Goal: Transaction & Acquisition: Purchase product/service

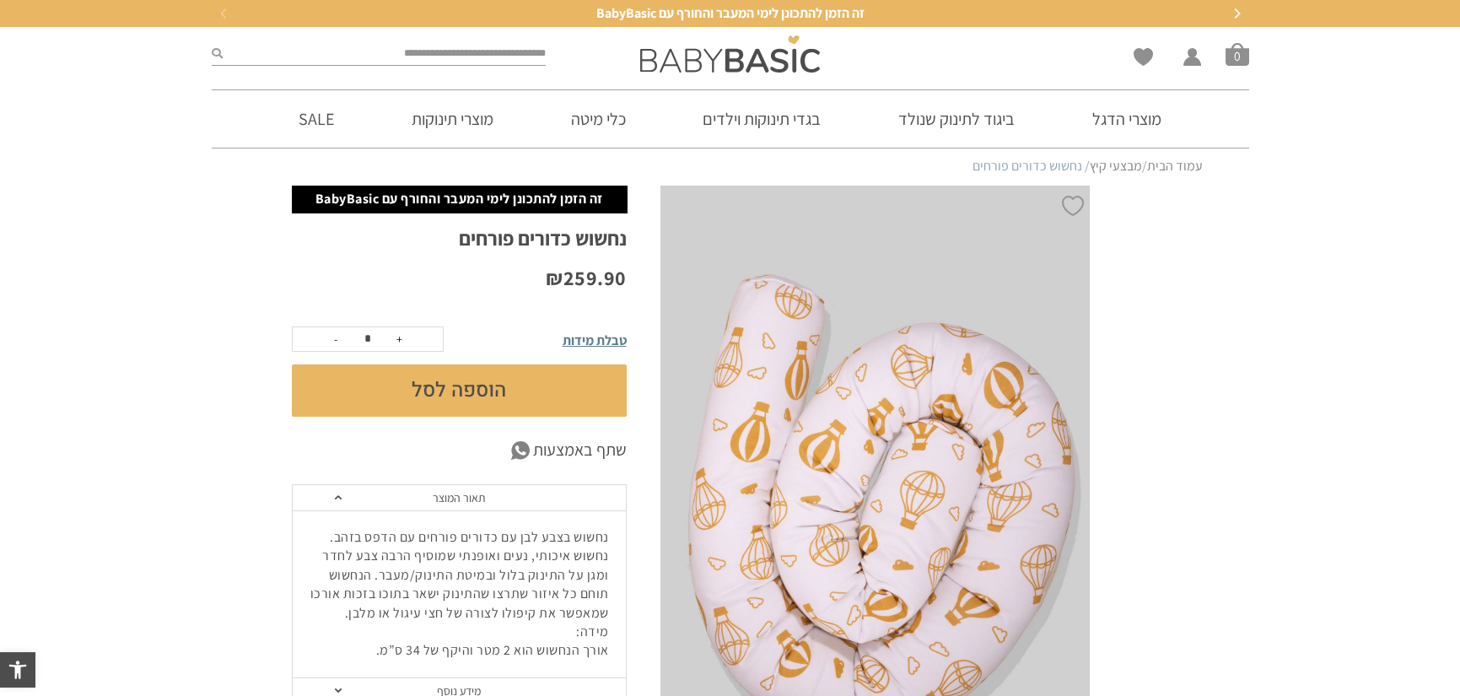
click at [592, 337] on span "טבלת מידות" at bounding box center [595, 341] width 64 height 18
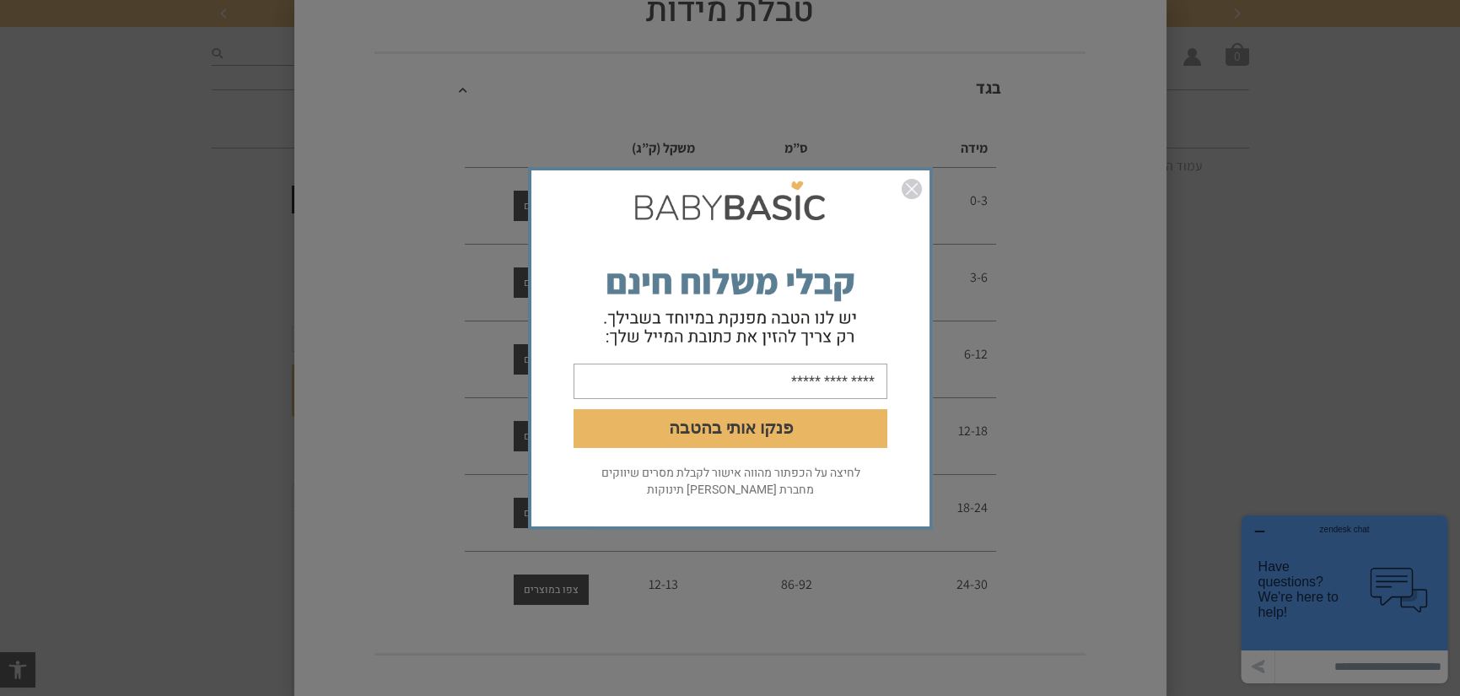
click at [908, 191] on img "סגור" at bounding box center [912, 189] width 20 height 20
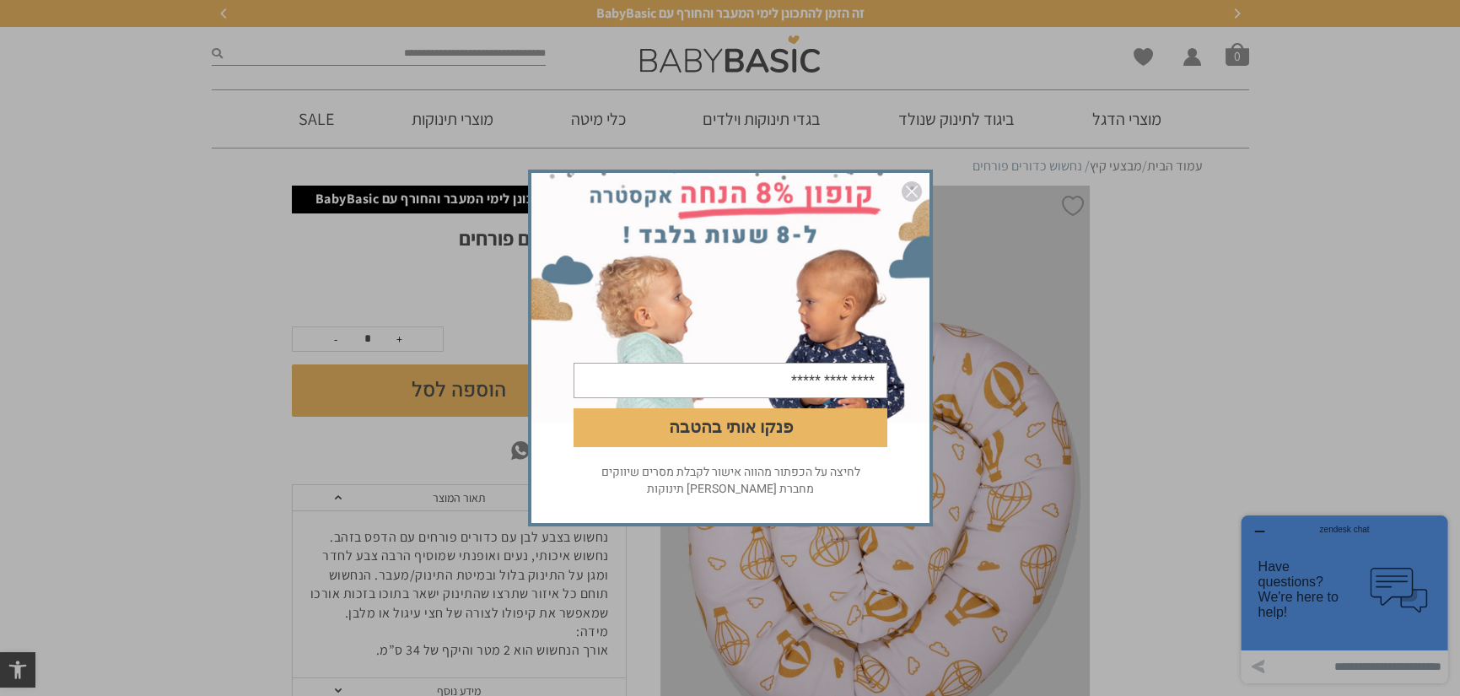
click at [911, 189] on img "סגור" at bounding box center [912, 191] width 20 height 20
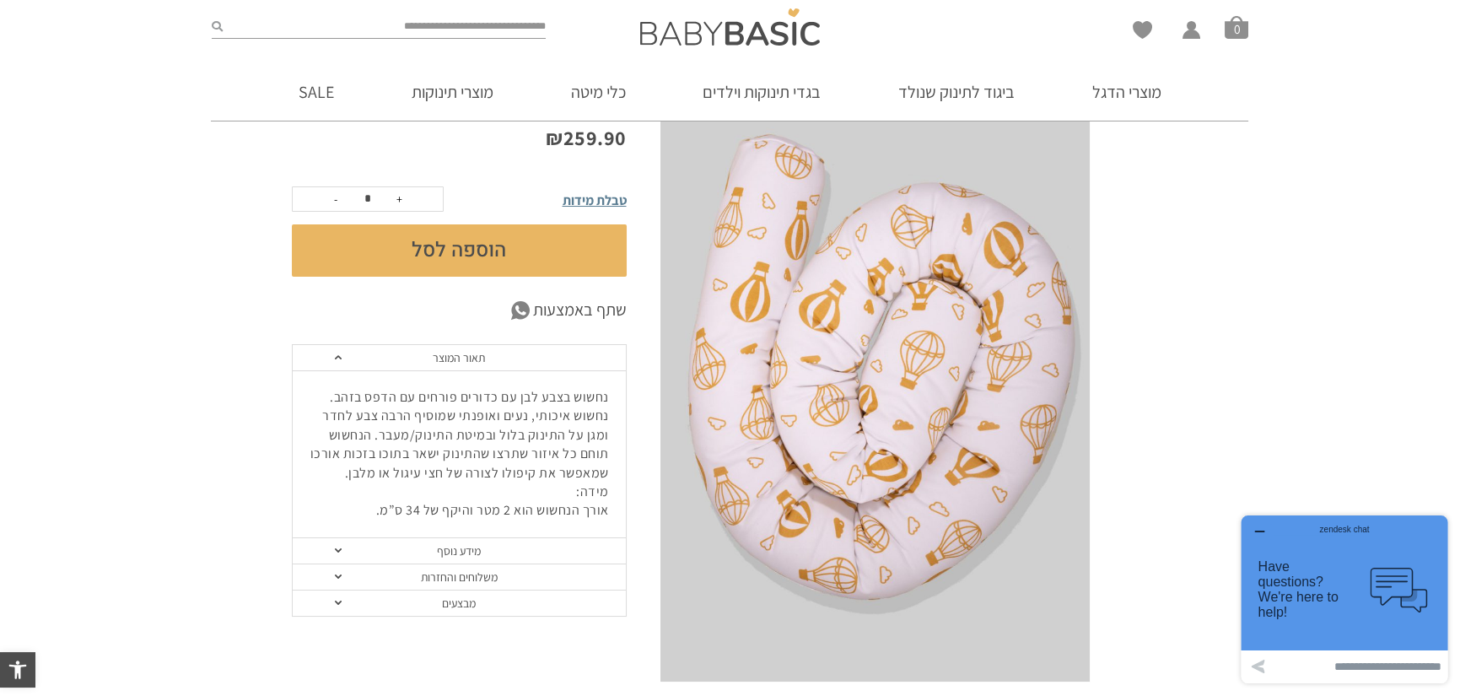
scroll to position [169, 0]
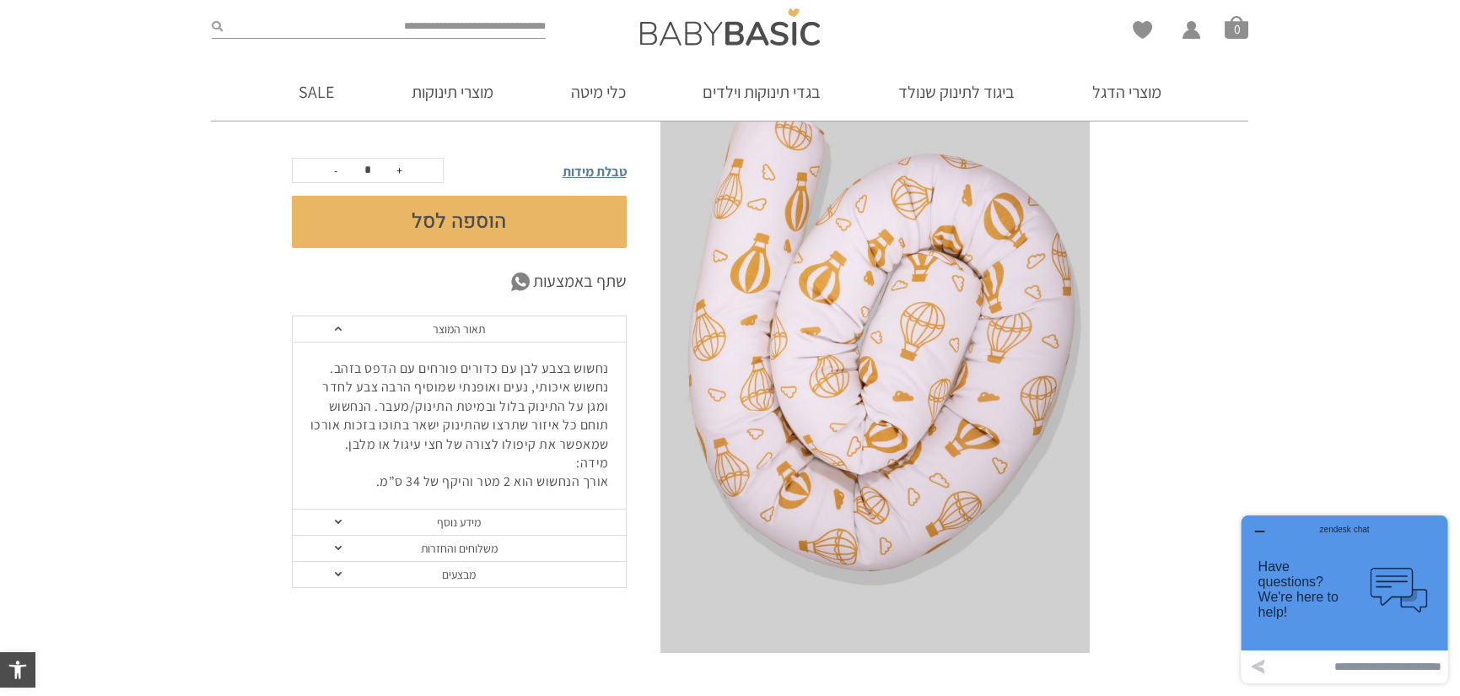
click at [336, 520] on span at bounding box center [338, 522] width 7 height 4
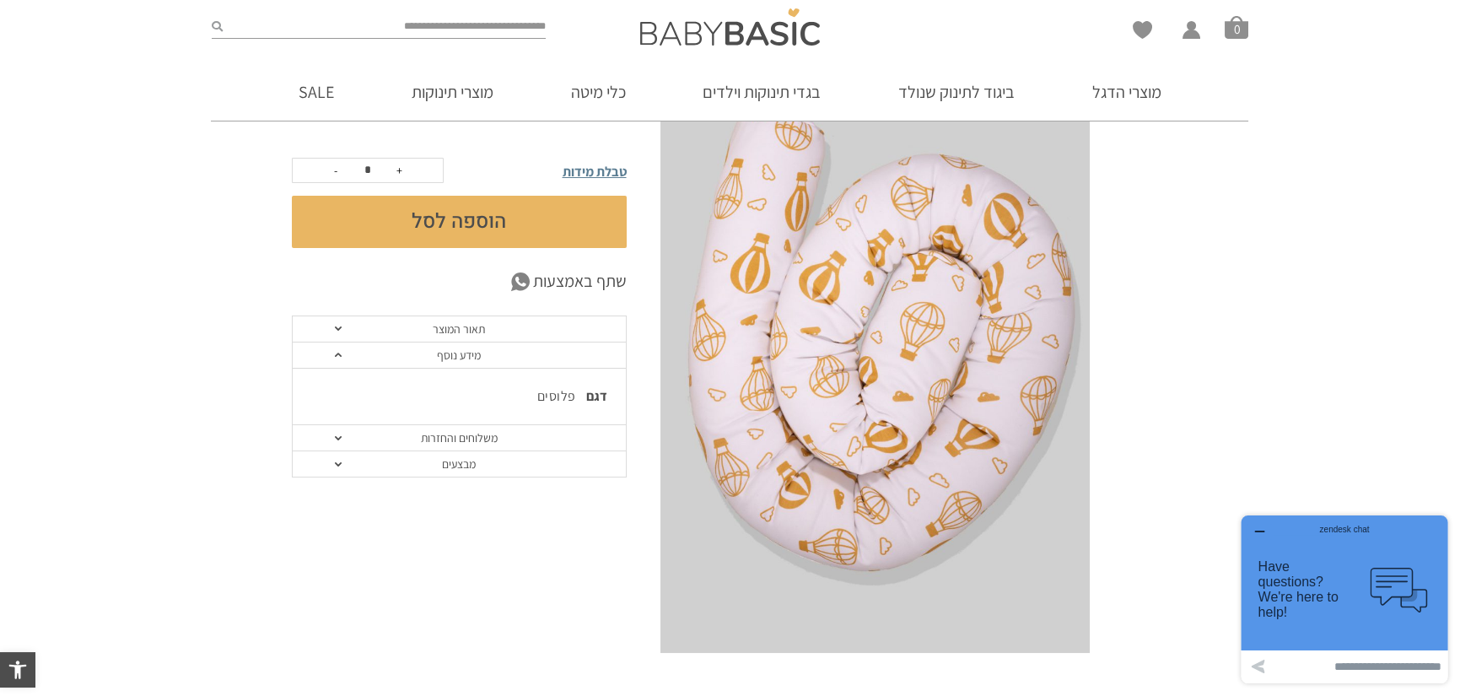
click at [334, 460] on link "מבצעים" at bounding box center [459, 464] width 333 height 26
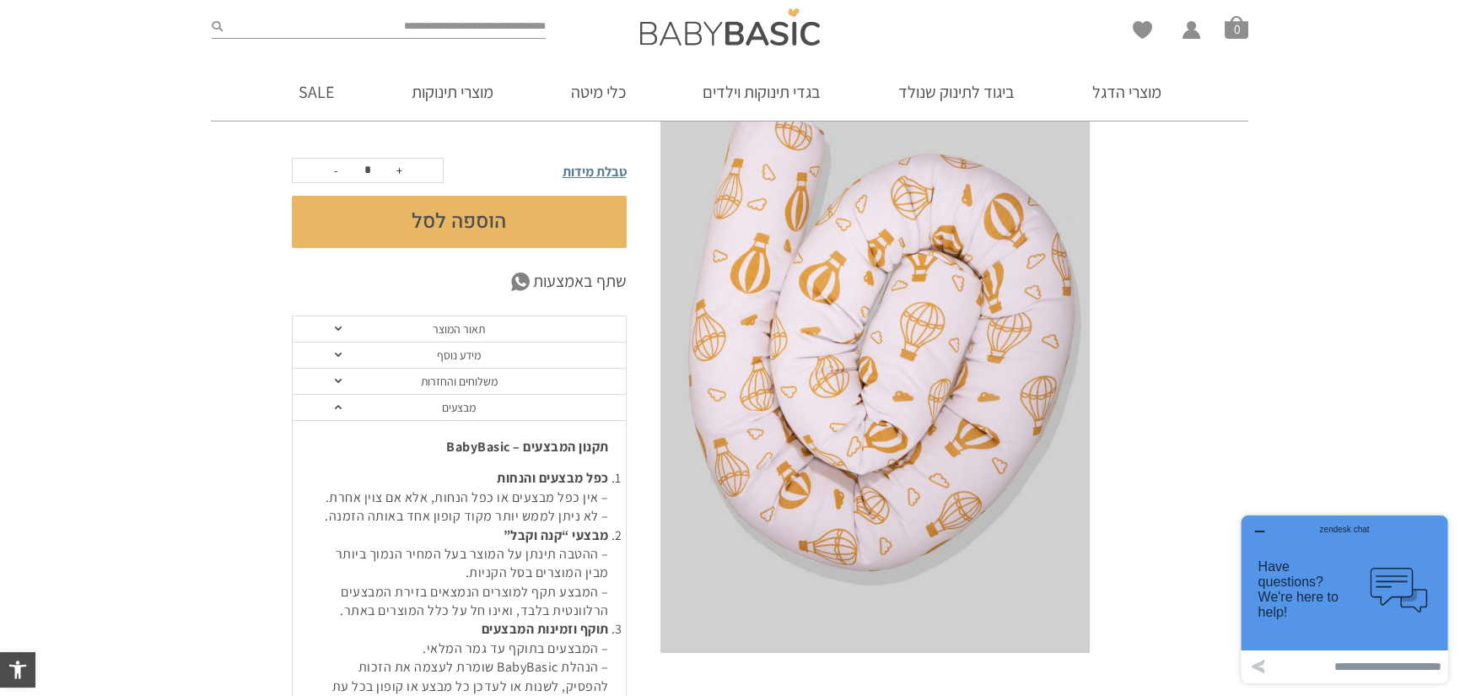
scroll to position [197, 0]
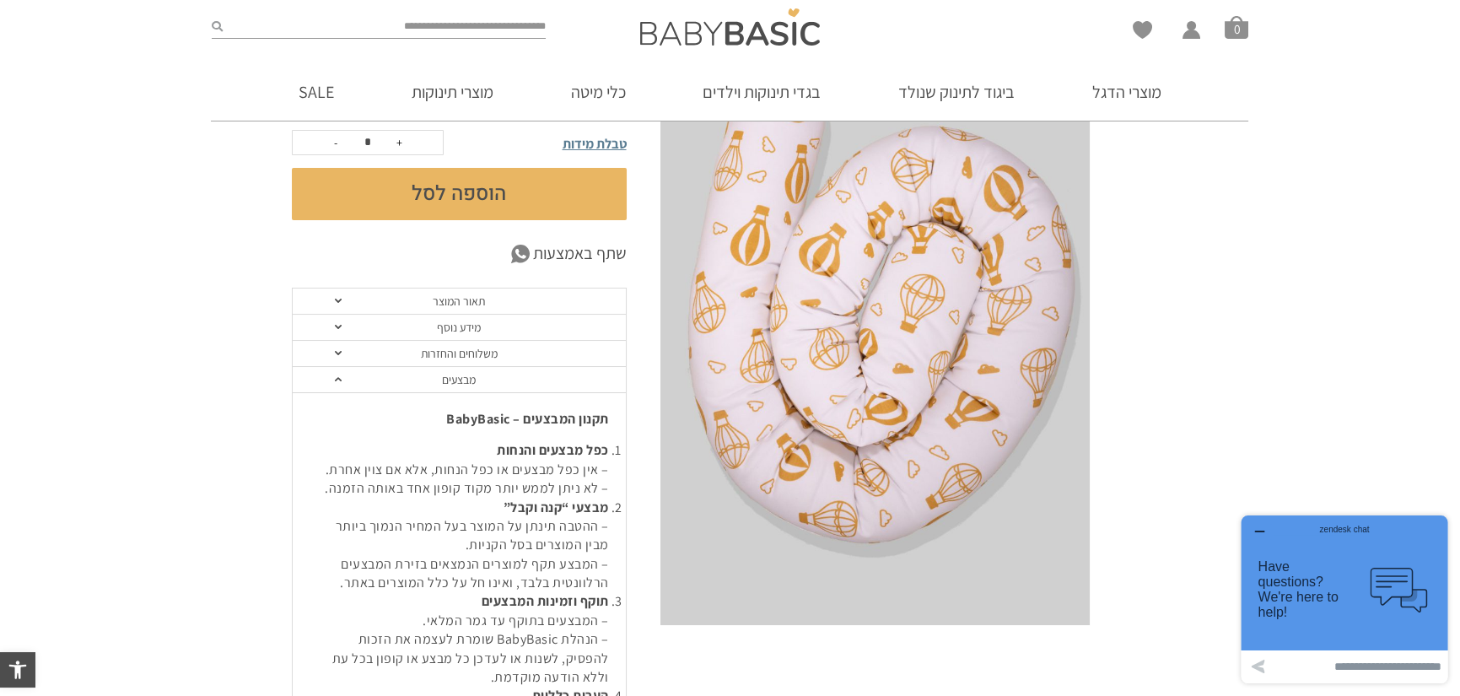
click at [338, 351] on span at bounding box center [338, 353] width 7 height 4
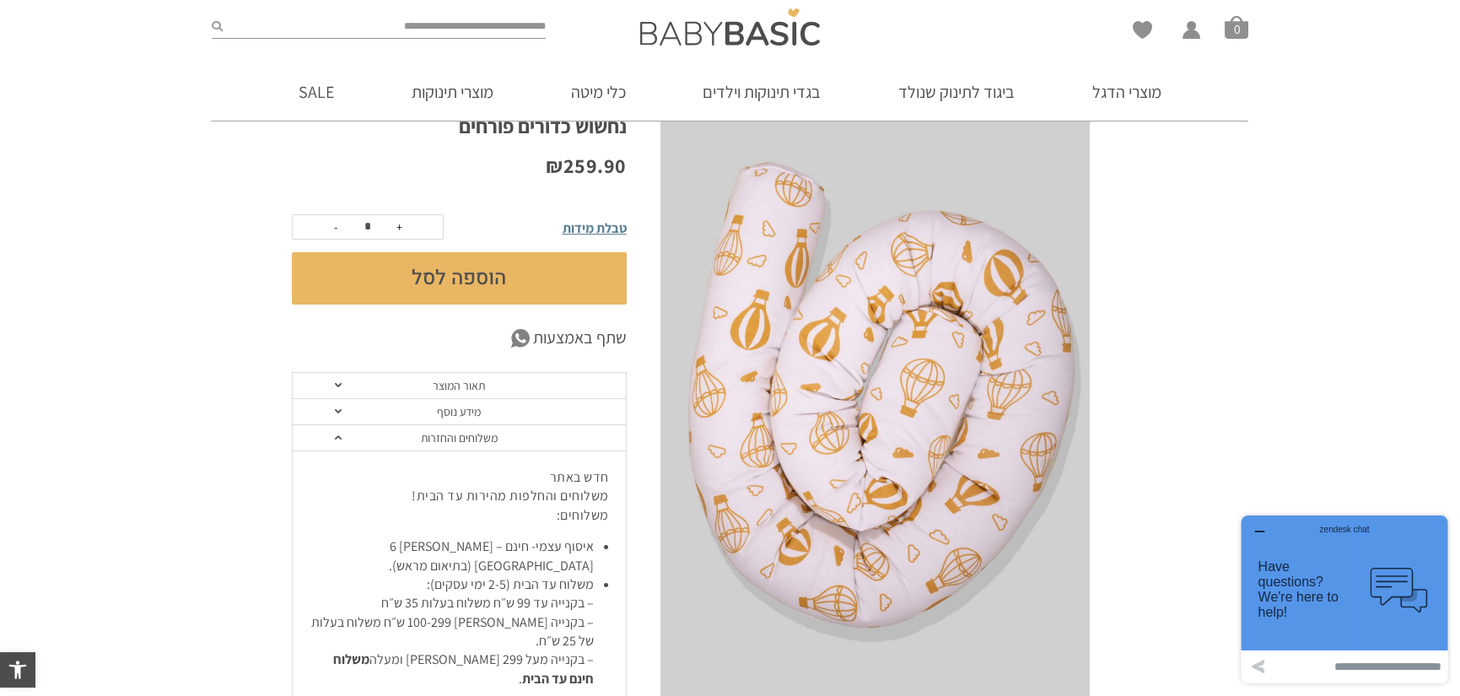
scroll to position [140, 0]
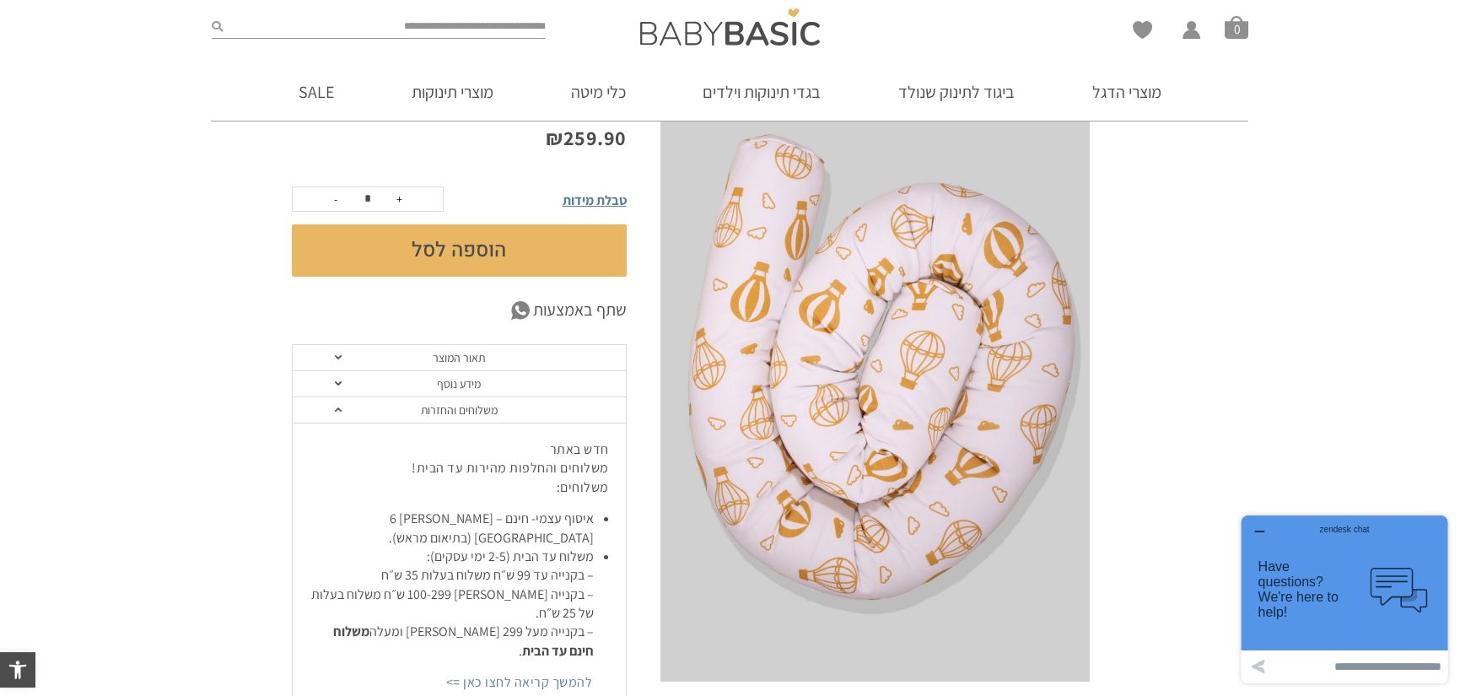
click at [338, 353] on link "תאור המוצר" at bounding box center [459, 358] width 333 height 26
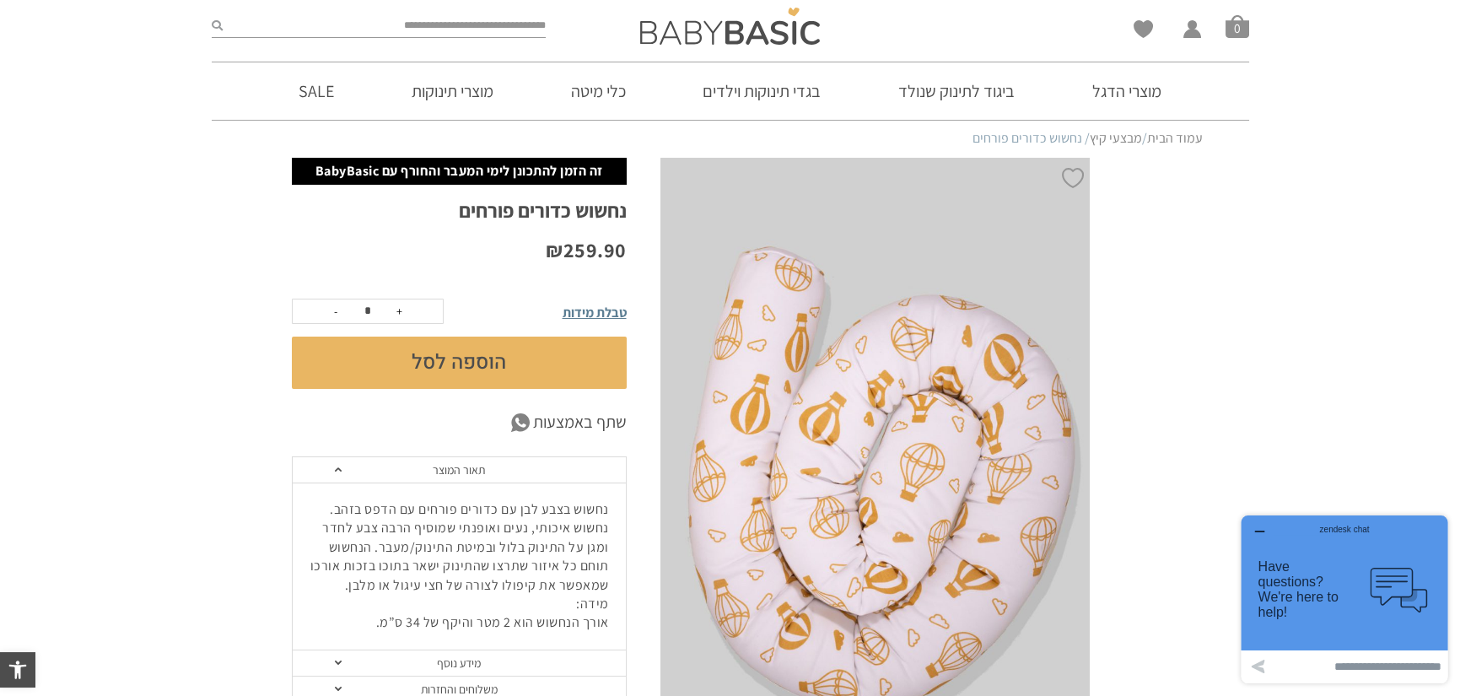
scroll to position [0, 0]
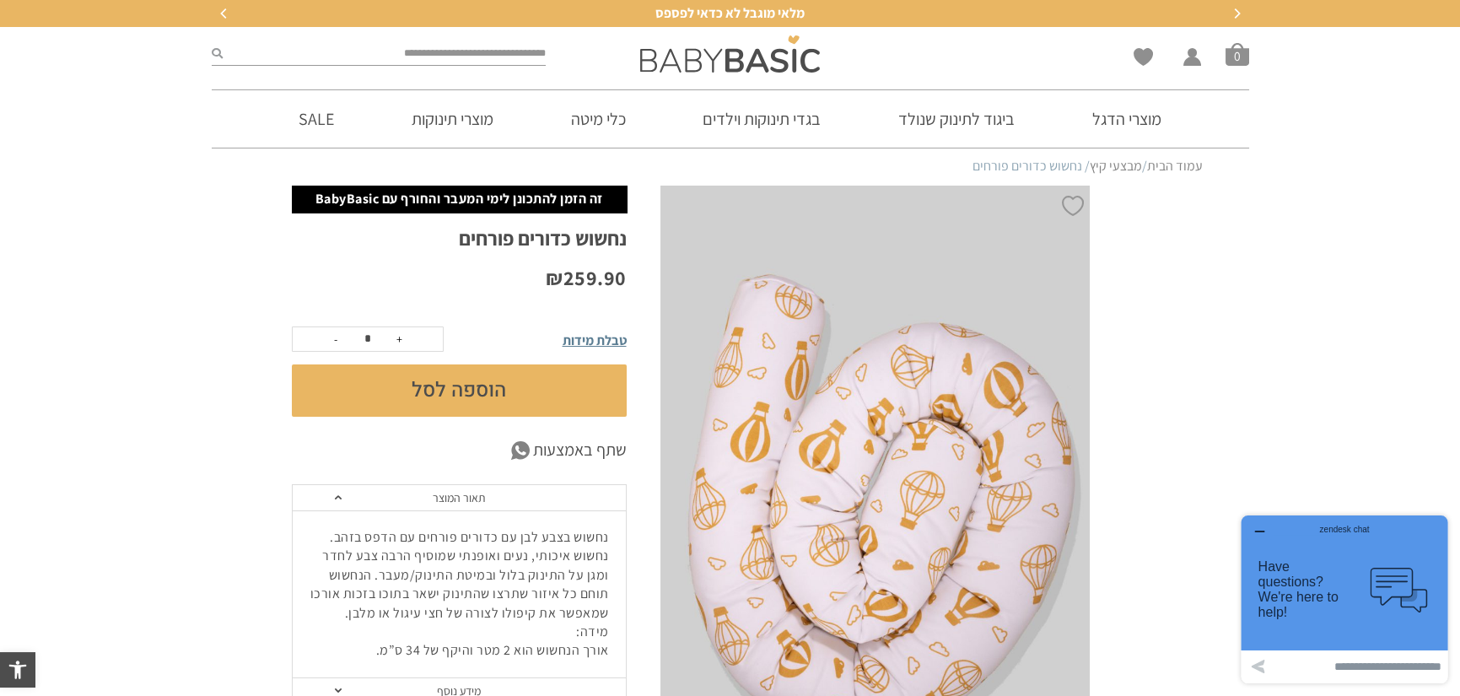
click at [598, 337] on span "טבלת מידות" at bounding box center [595, 341] width 64 height 18
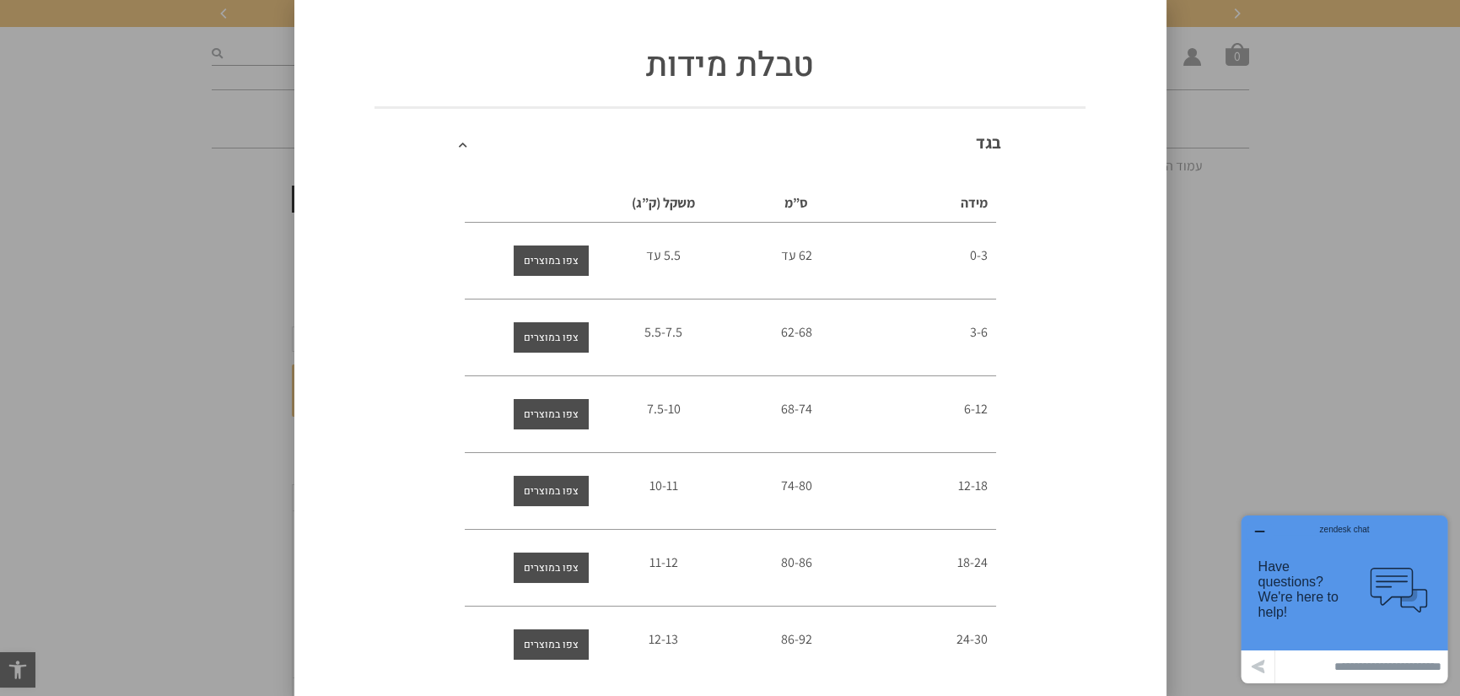
scroll to position [28, 0]
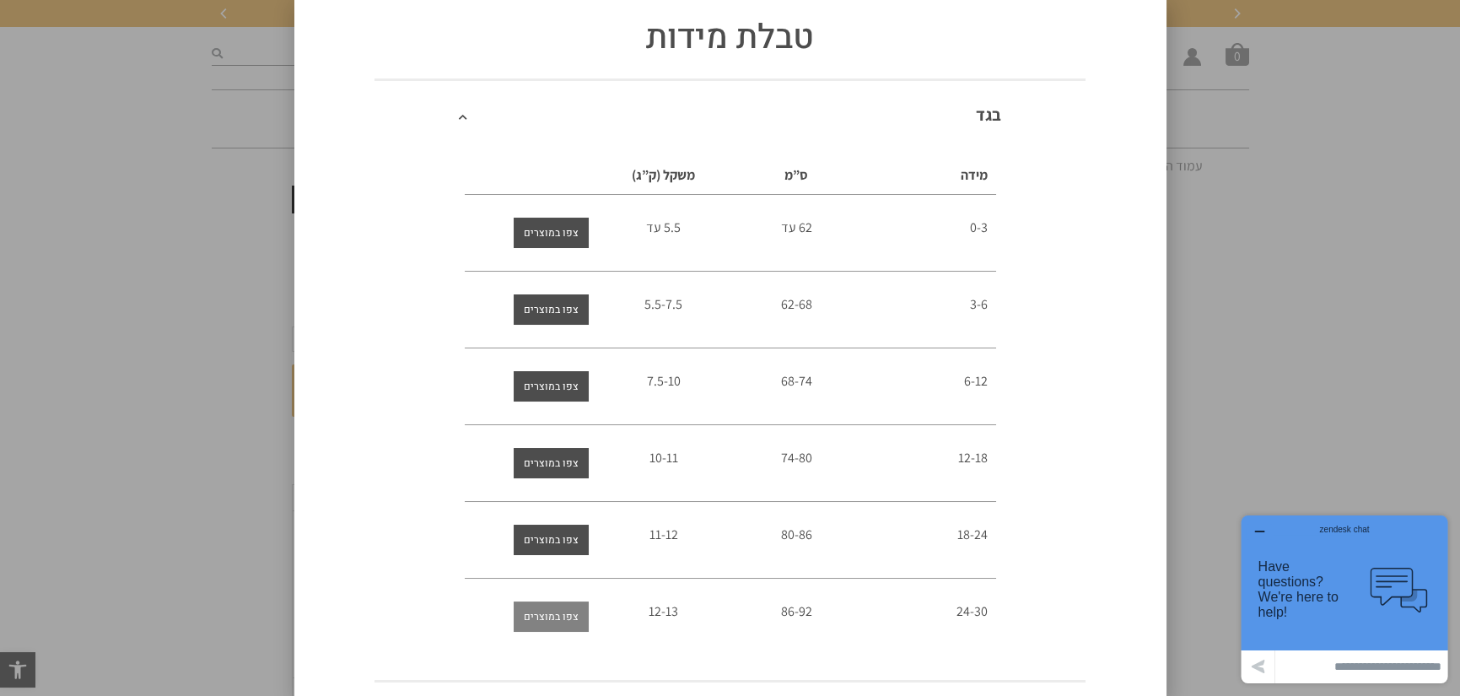
click at [542, 607] on span "צפו במוצרים" at bounding box center [551, 616] width 55 height 30
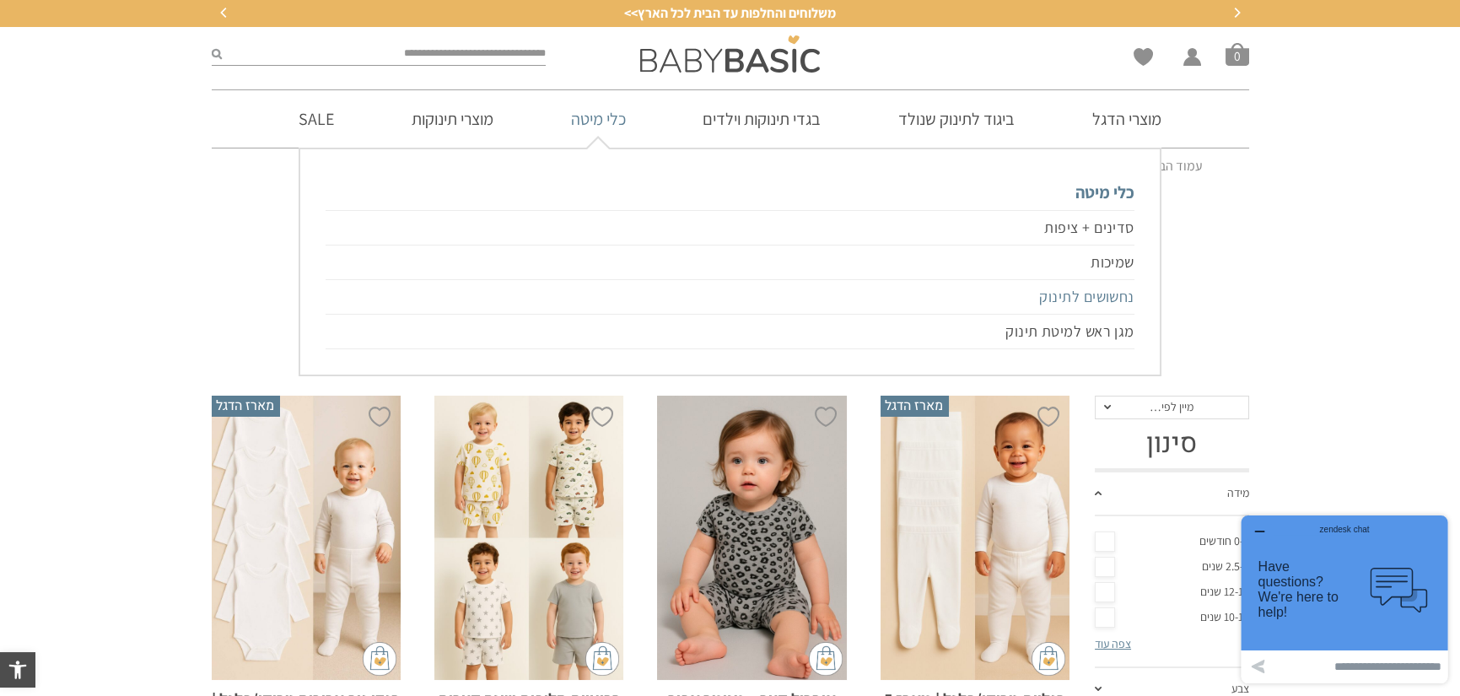
click at [1077, 295] on link "נחשושים לתינוק" at bounding box center [730, 297] width 808 height 35
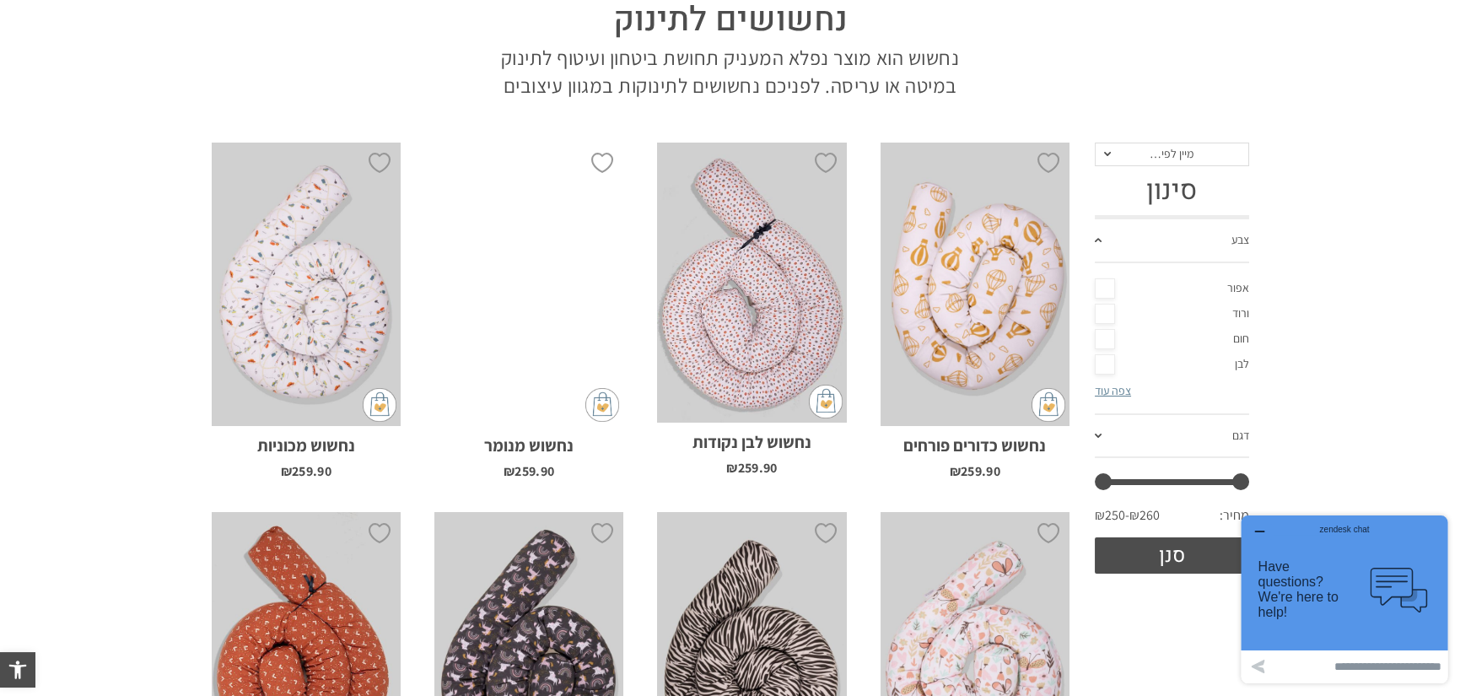
click at [1103, 309] on link "ורוד" at bounding box center [1172, 313] width 154 height 25
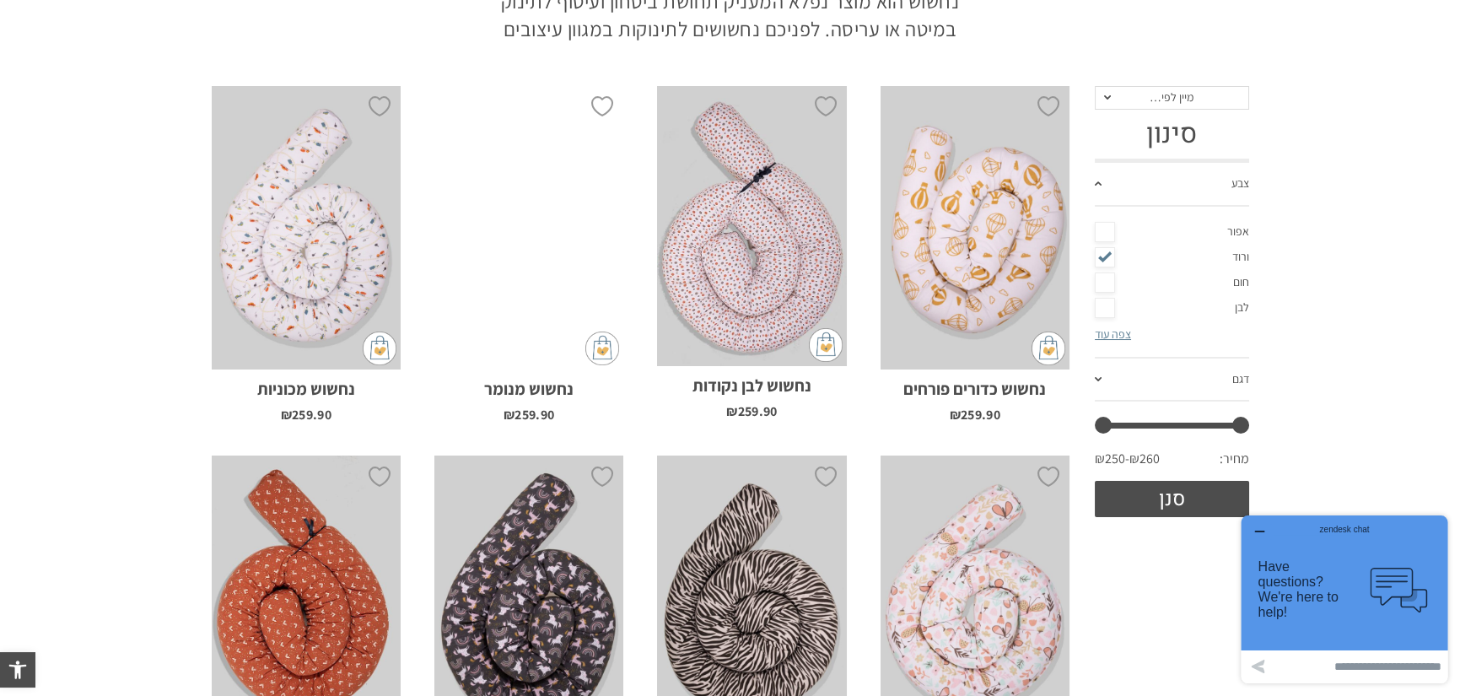
click at [1108, 332] on link "צפה עוד" at bounding box center [1113, 333] width 36 height 15
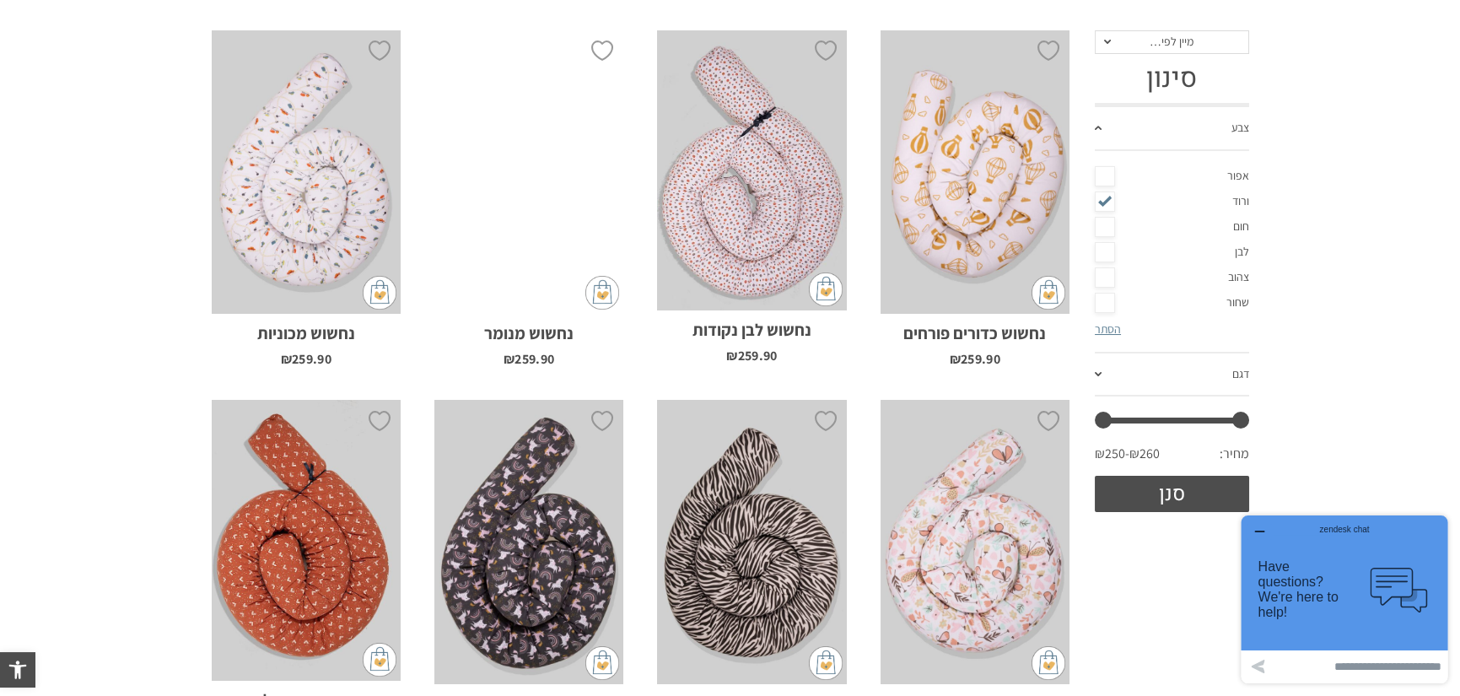
scroll to position [393, 0]
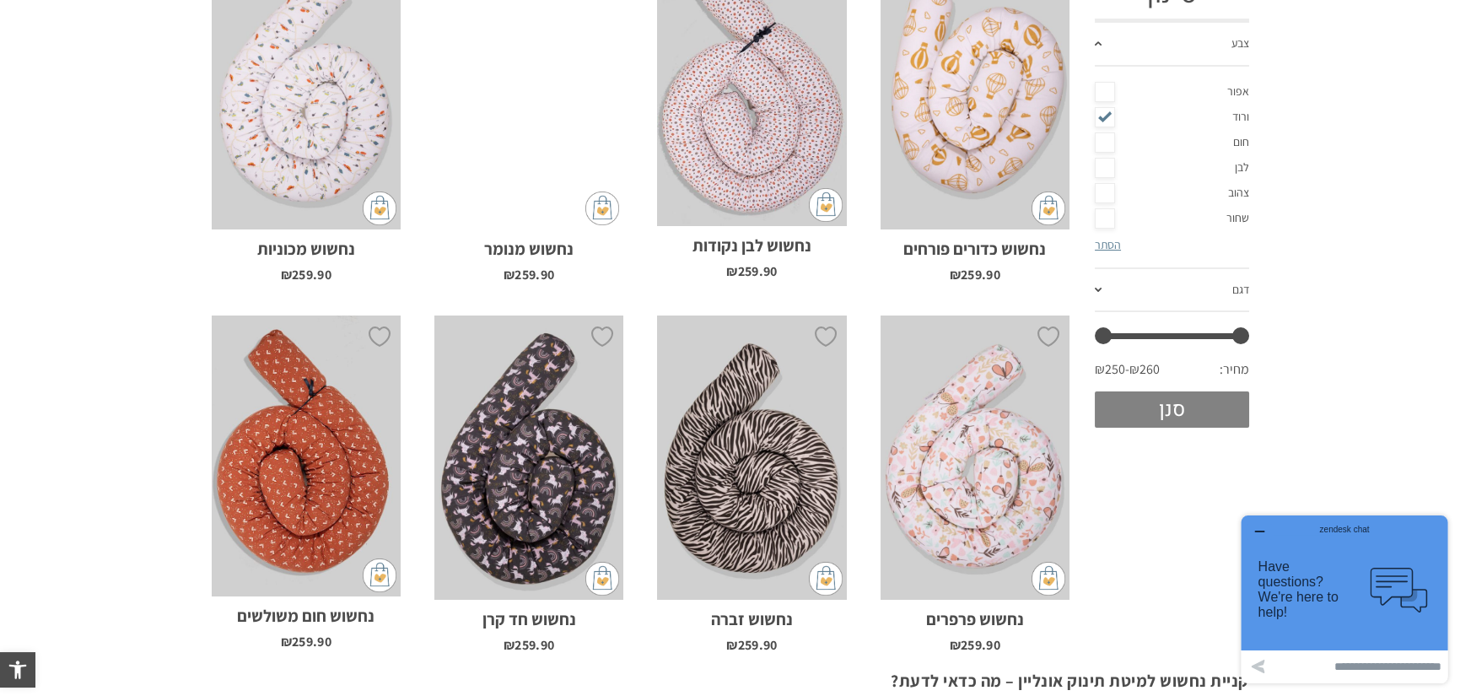
click at [1163, 415] on button "סנן" at bounding box center [1172, 409] width 154 height 36
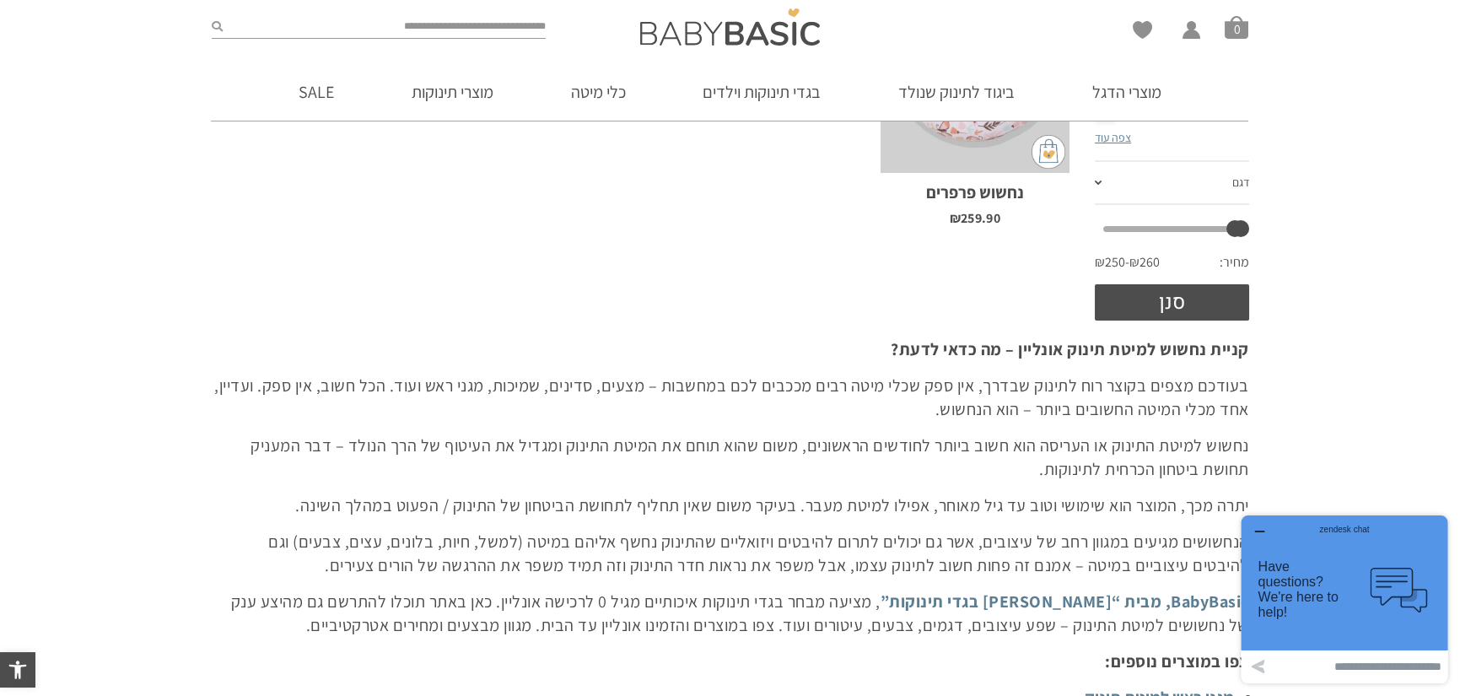
scroll to position [253, 0]
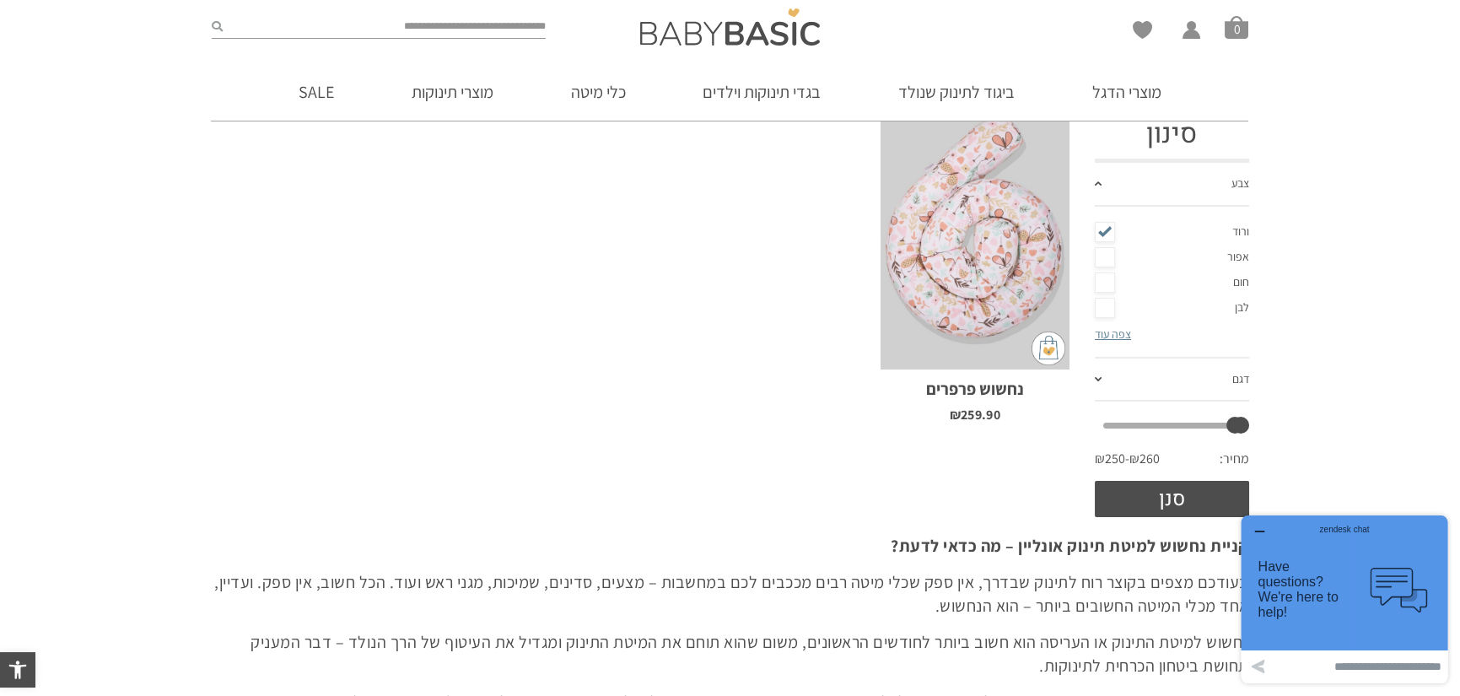
click at [977, 258] on div "x הוספה לסל" at bounding box center [975, 228] width 189 height 284
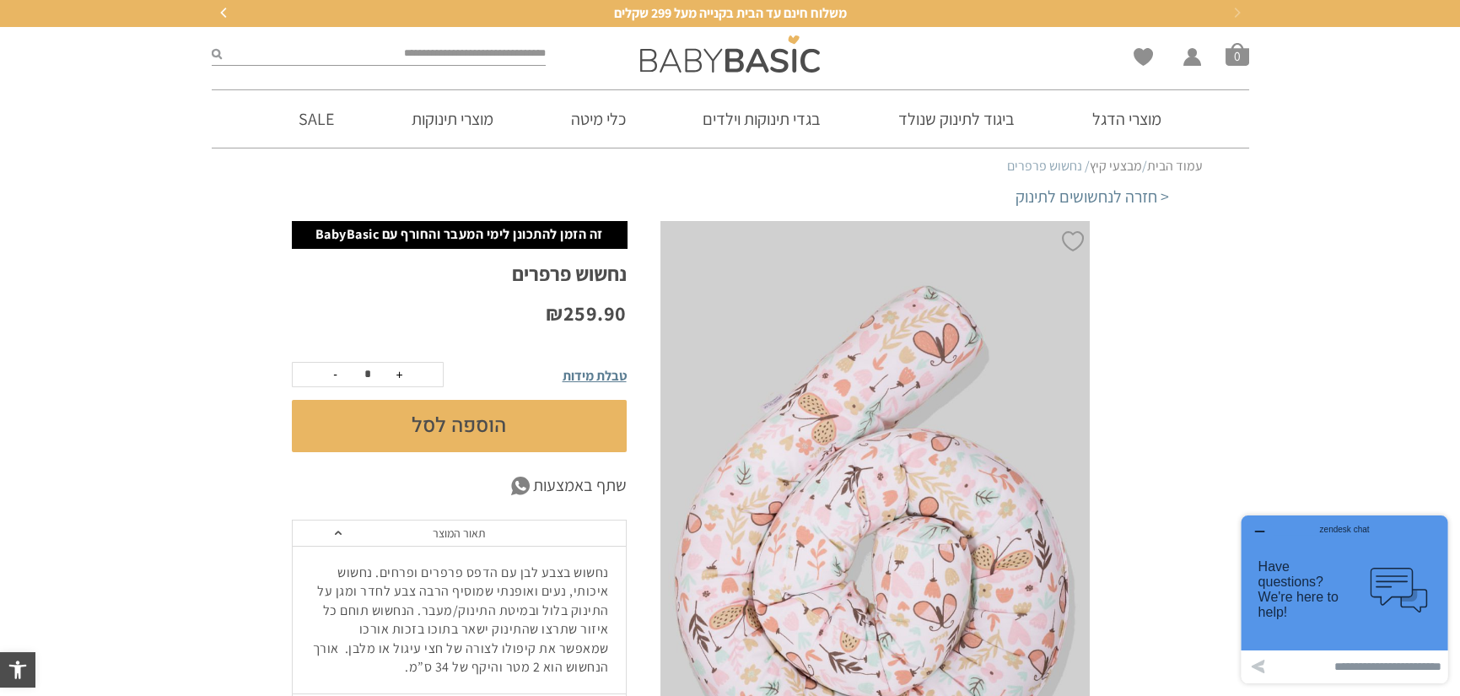
click at [1120, 208] on div "< חזרה לנחשושים לתינוק" at bounding box center [730, 203] width 877 height 36
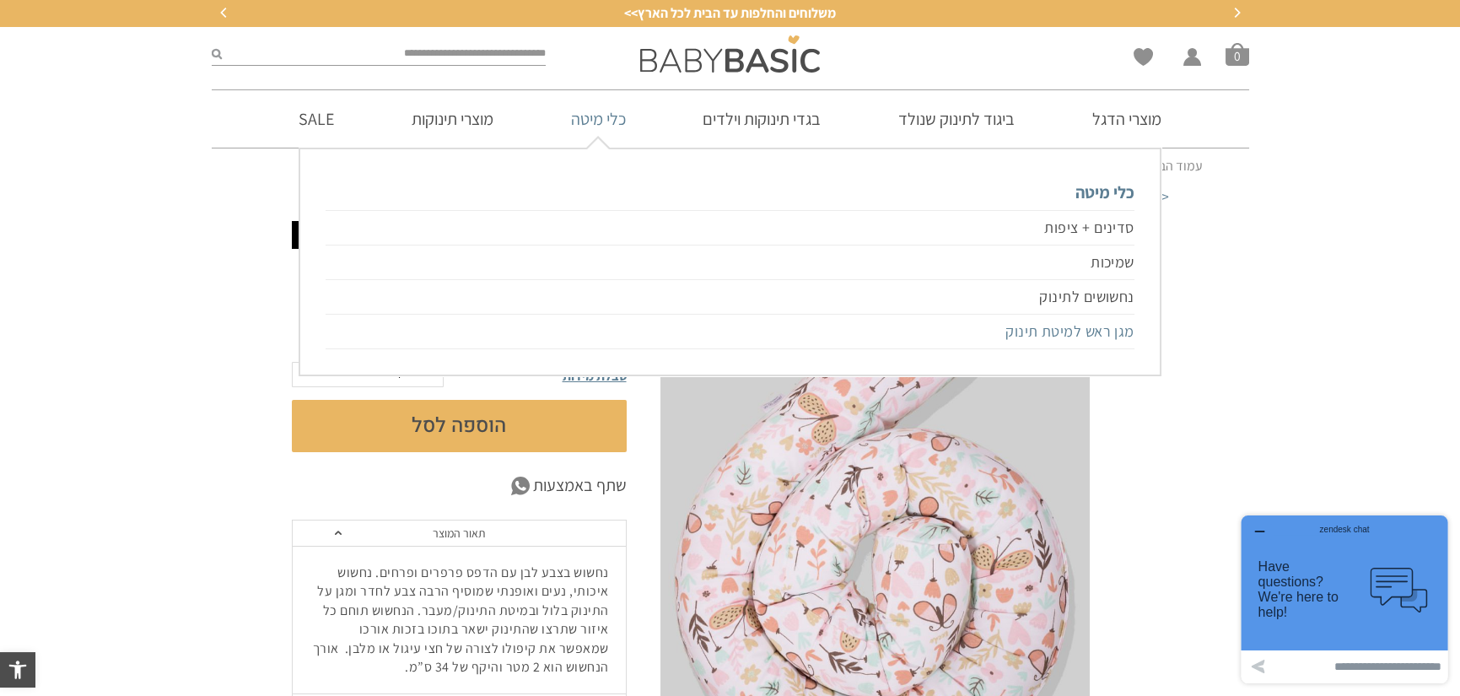
click at [1087, 331] on link "מגן ראש למיטת תינוק" at bounding box center [730, 332] width 808 height 35
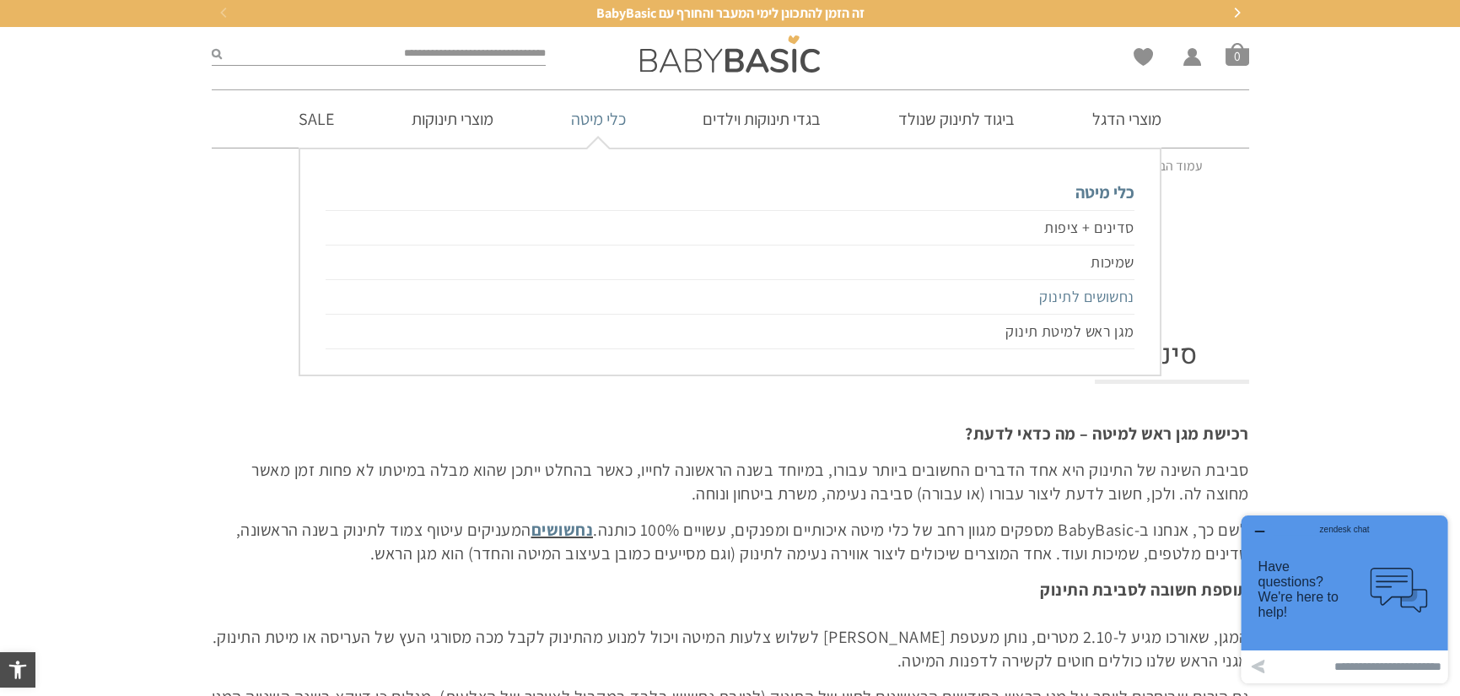
click at [1098, 302] on link "נחשושים לתינוק" at bounding box center [730, 297] width 808 height 35
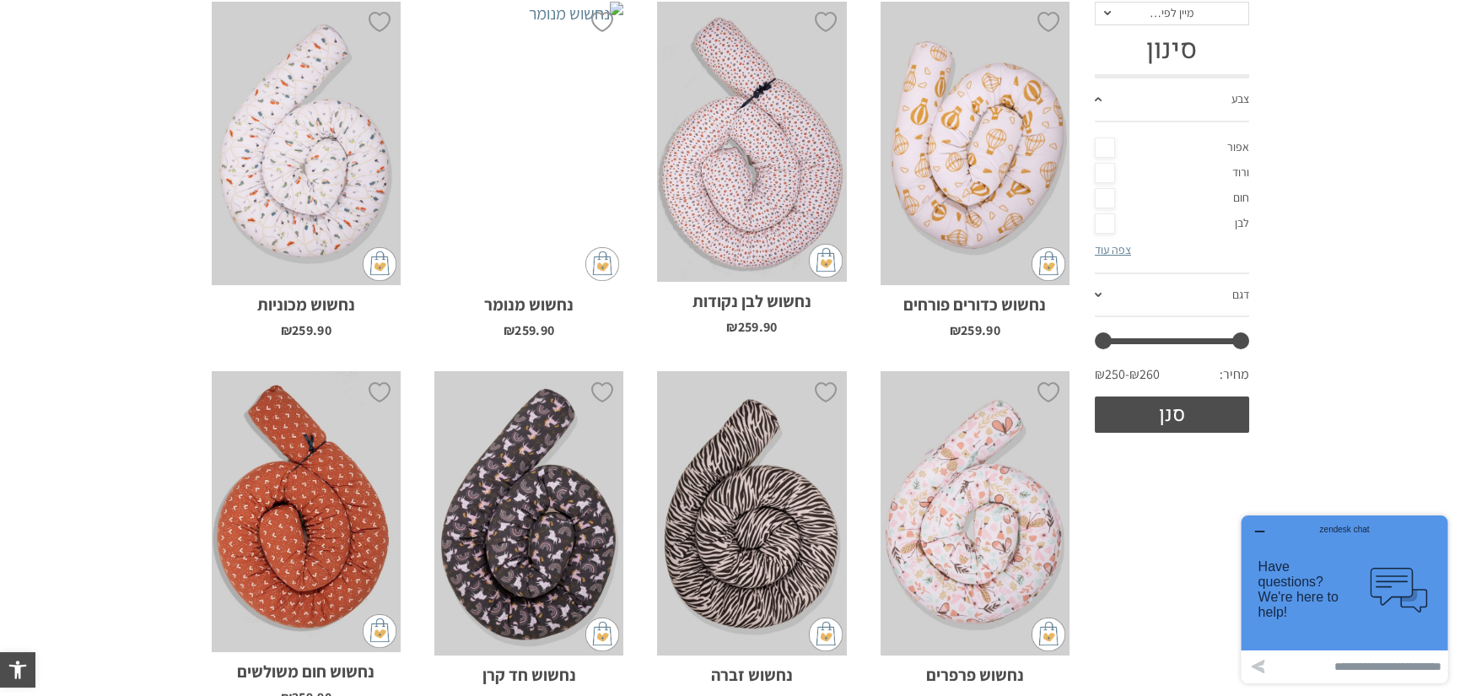
scroll to position [365, 0]
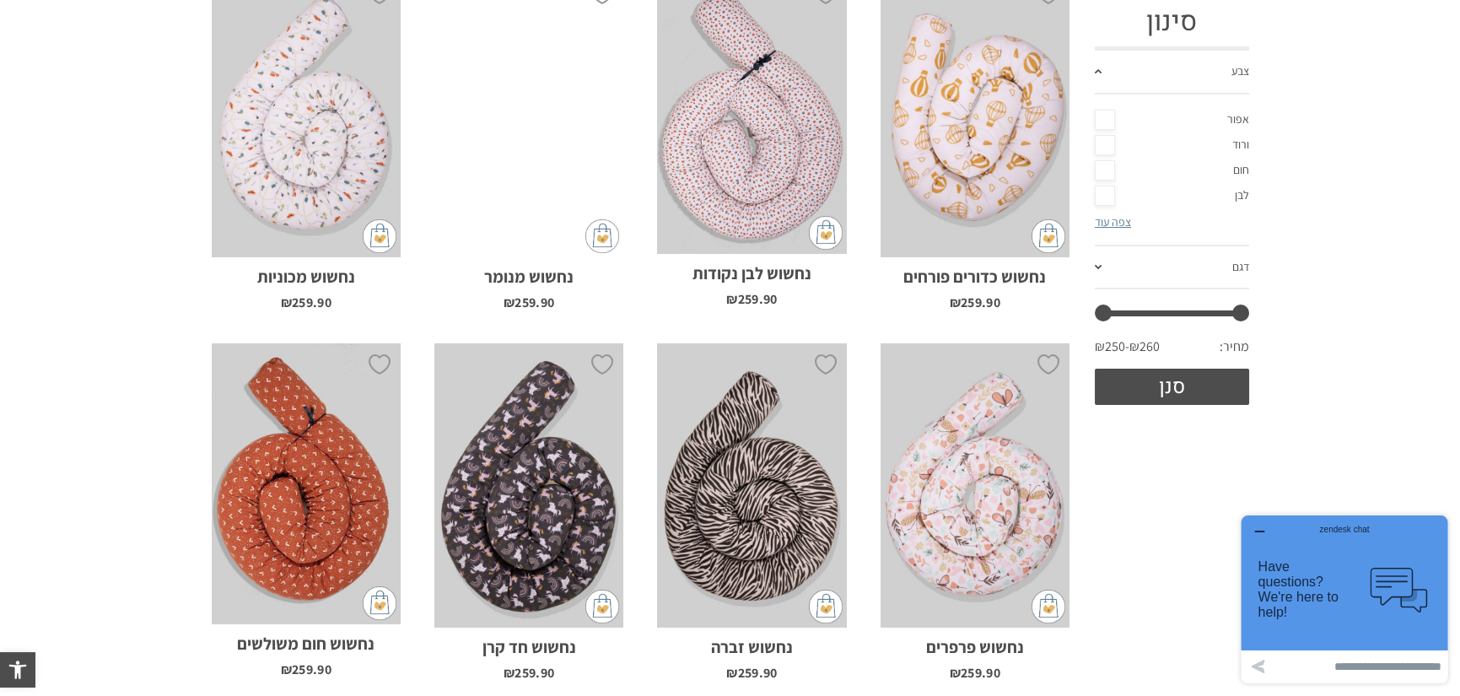
click at [1004, 521] on div "x הוספה לסל" at bounding box center [975, 485] width 189 height 284
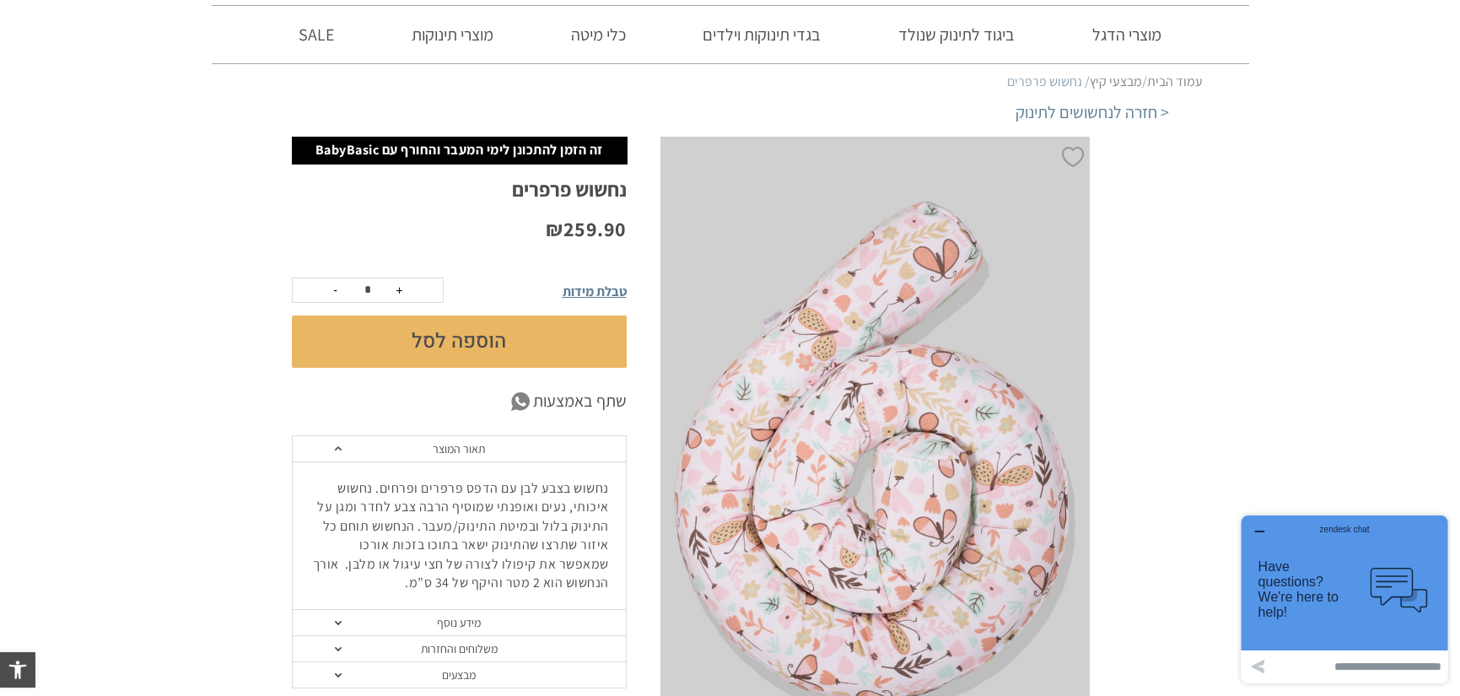
click at [489, 621] on link "מידע נוסף" at bounding box center [459, 623] width 333 height 26
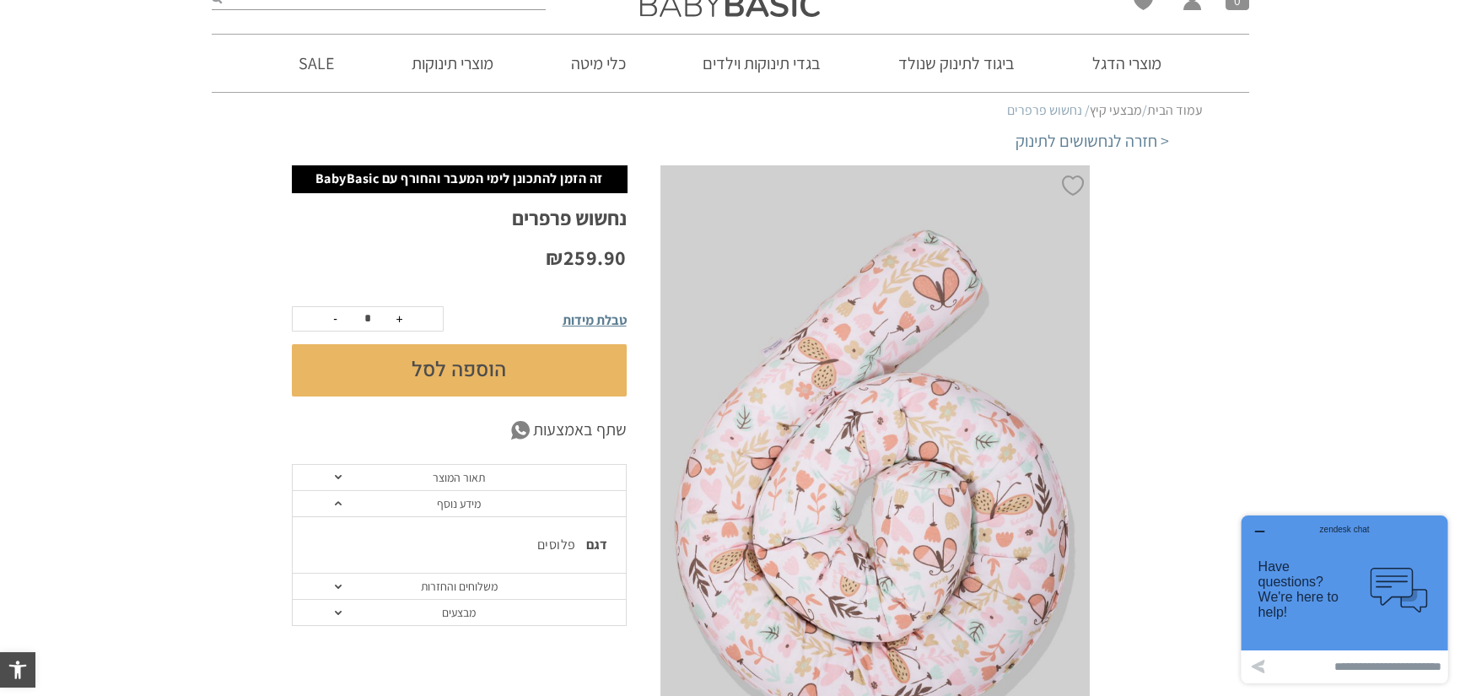
scroll to position [28, 0]
